Goal: Task Accomplishment & Management: Use online tool/utility

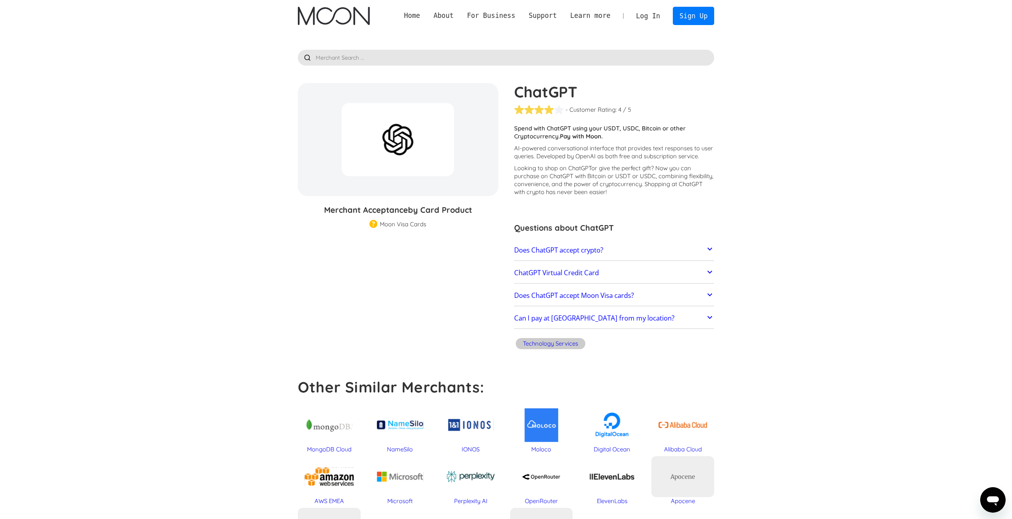
click at [658, 16] on link "Log In" at bounding box center [647, 15] width 37 height 17
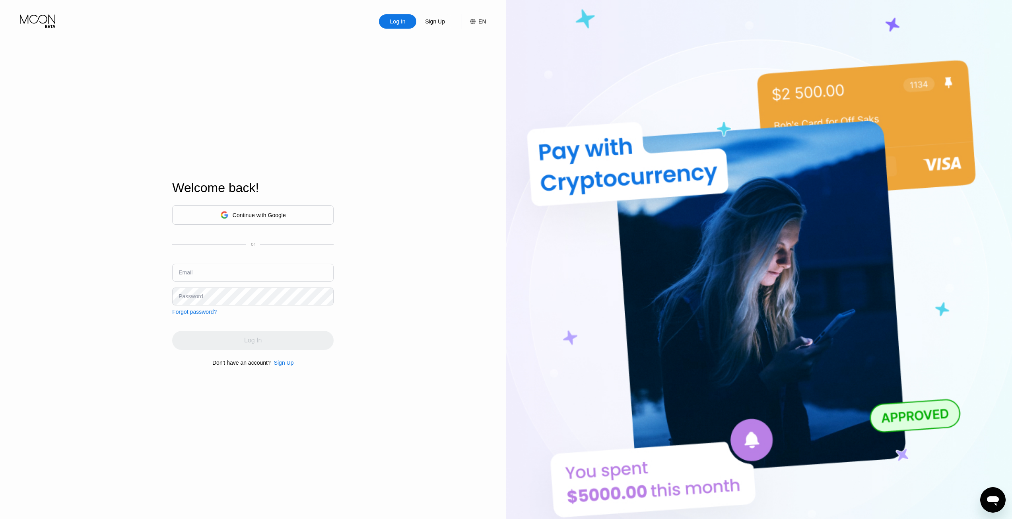
click at [277, 215] on div "Continue with Google" at bounding box center [259, 215] width 53 height 6
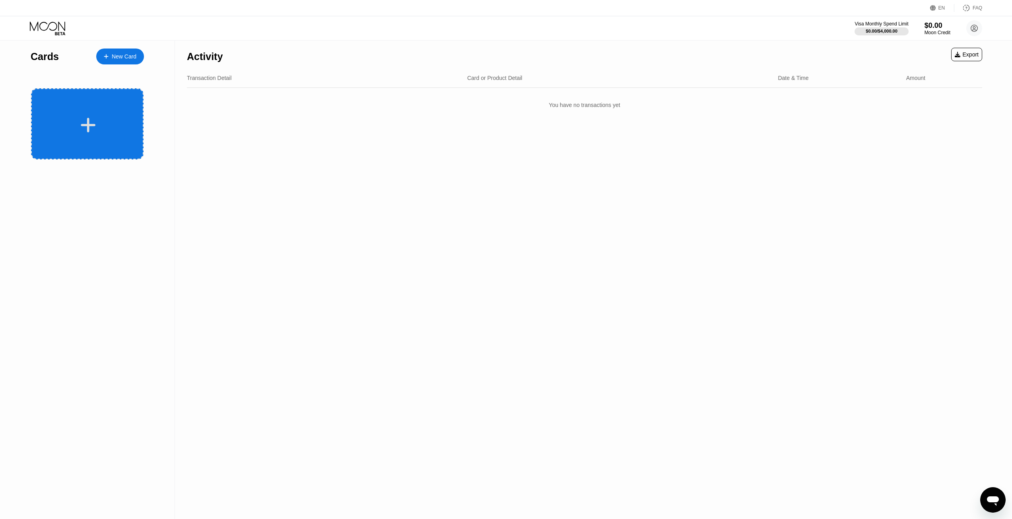
click at [82, 121] on icon at bounding box center [88, 125] width 16 height 18
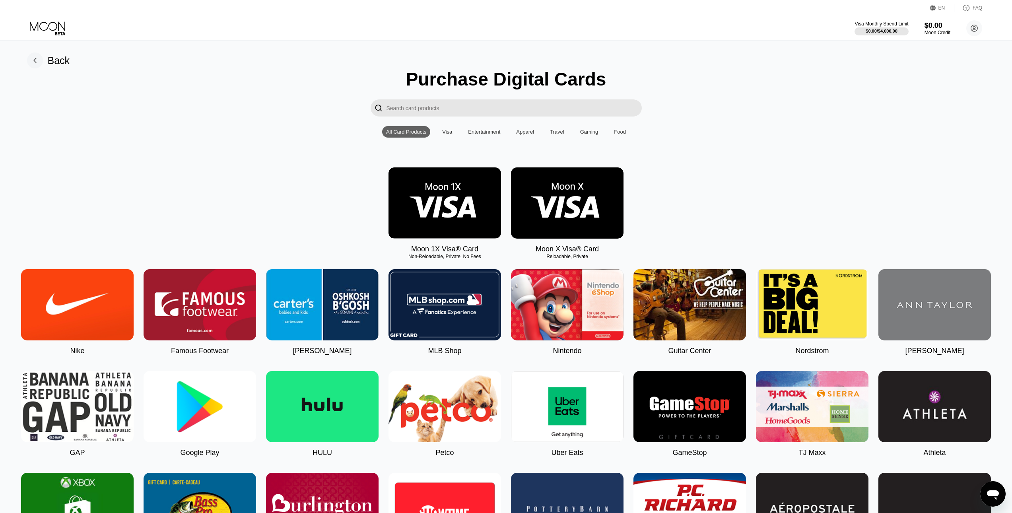
click at [417, 114] on input "Search card products" at bounding box center [513, 107] width 255 height 17
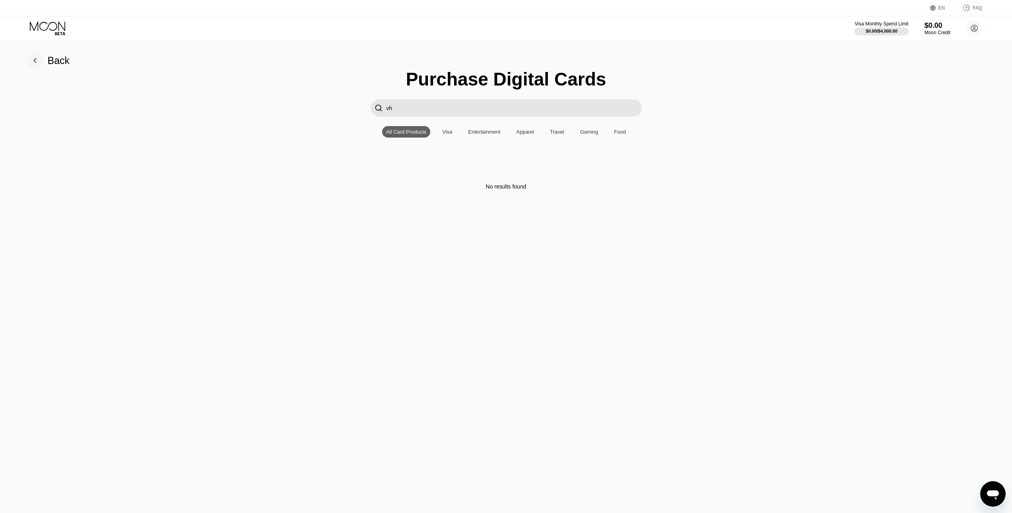
type input "v"
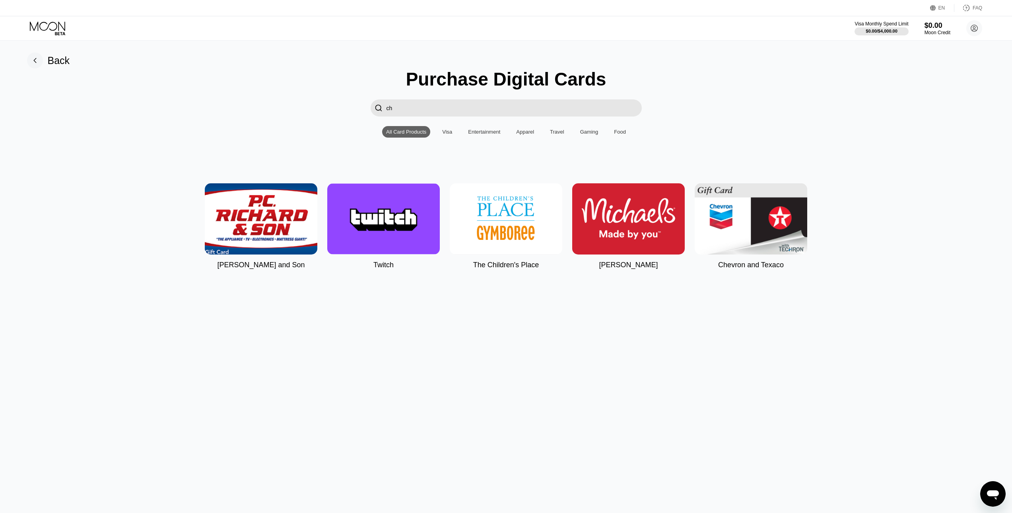
type input "c"
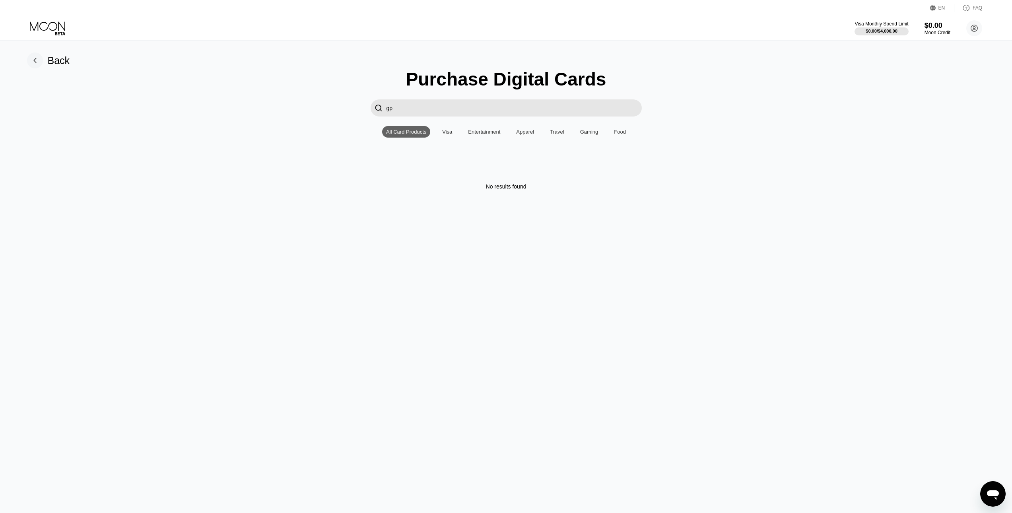
type input "g"
